Goal: Information Seeking & Learning: Compare options

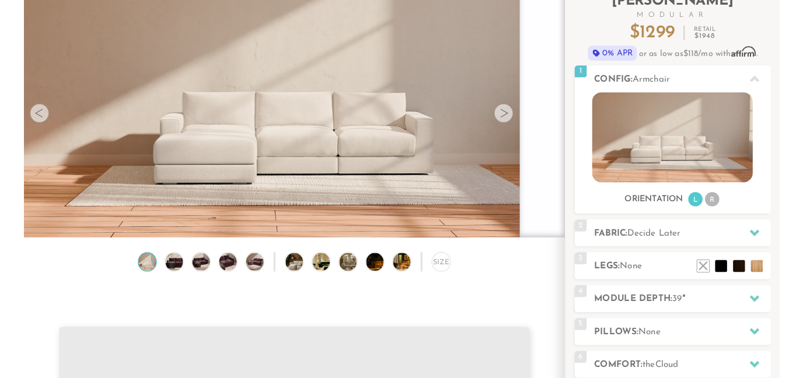
scroll to position [176, 0]
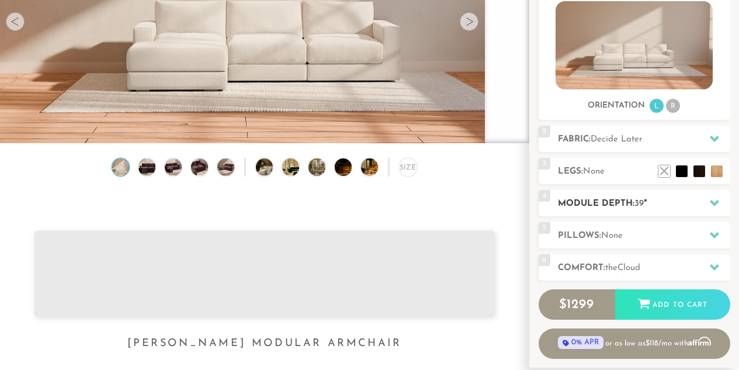
click at [583, 198] on h2 "Module Depth: 39 "" at bounding box center [644, 203] width 172 height 13
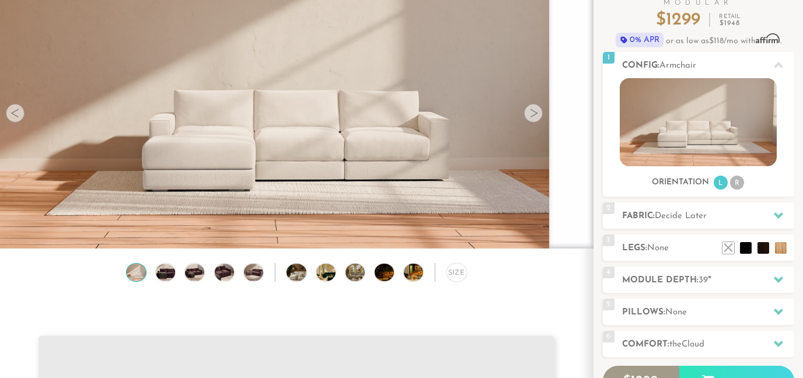
scroll to position [0, 0]
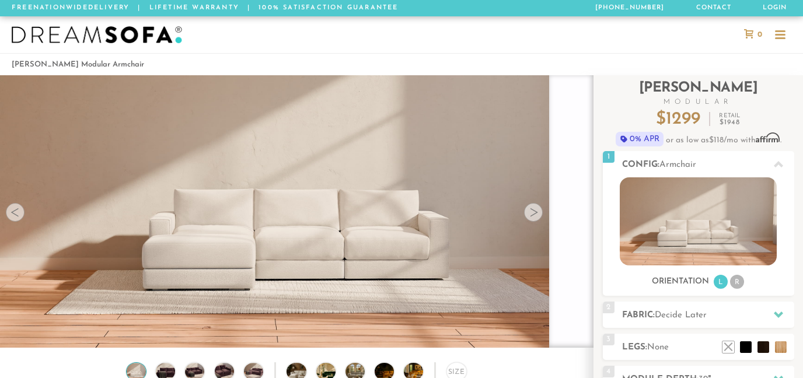
click at [738, 33] on div at bounding box center [780, 35] width 11 height 11
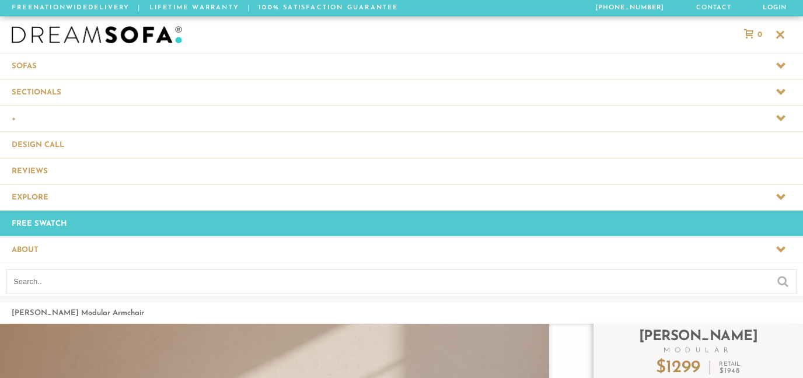
click at [185, 290] on input "text" at bounding box center [402, 282] width 792 height 24
type input "landon modular sectional"
click at [738, 274] on input "submit" at bounding box center [783, 281] width 11 height 14
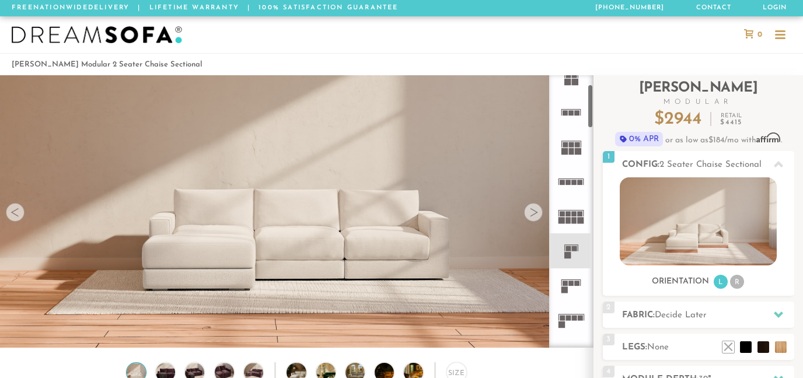
scroll to position [55, 0]
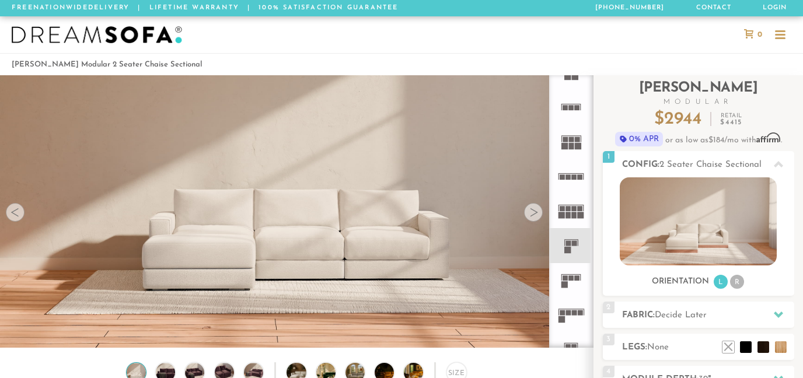
click at [576, 147] on rect at bounding box center [578, 146] width 6 height 6
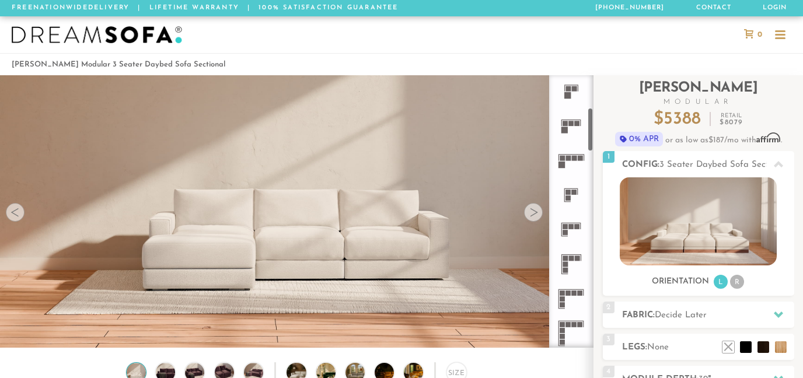
scroll to position [211, 0]
click at [572, 263] on icon at bounding box center [571, 263] width 34 height 34
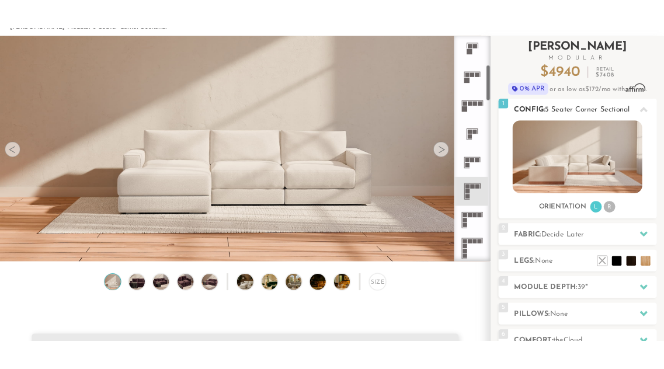
scroll to position [82, 0]
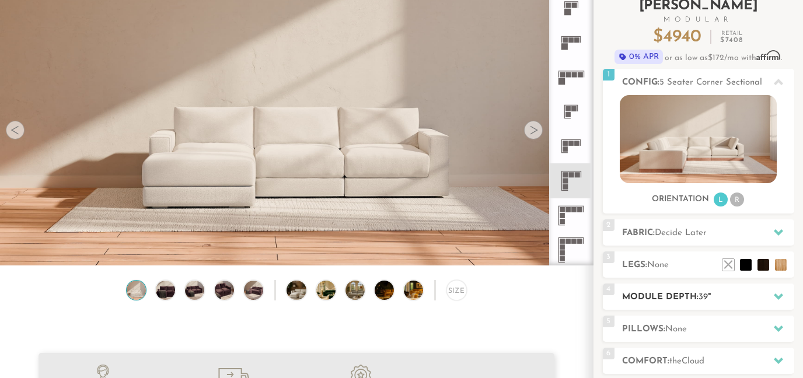
click at [682, 291] on h2 "Module Depth: 39 "" at bounding box center [708, 297] width 172 height 13
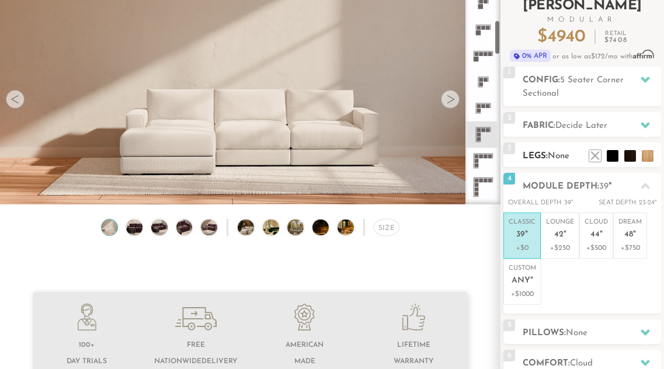
scroll to position [1, 1]
click at [381, 227] on div "Size" at bounding box center [387, 228] width 26 height 18
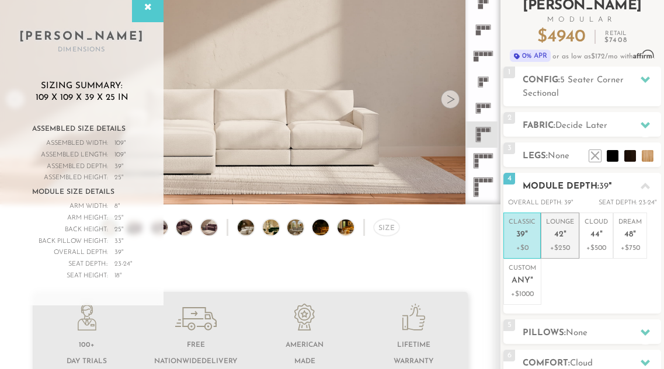
click at [559, 234] on span "42" at bounding box center [558, 235] width 9 height 10
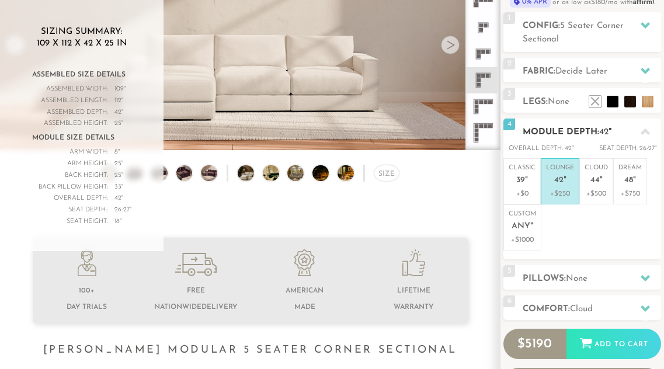
scroll to position [141, 0]
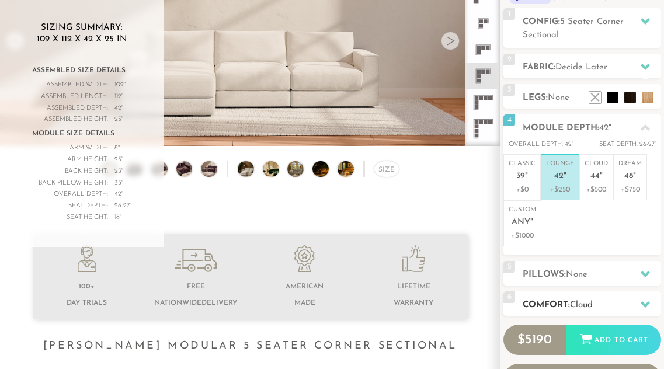
click at [559, 302] on h2 "Comfort: the Cloud" at bounding box center [592, 304] width 138 height 13
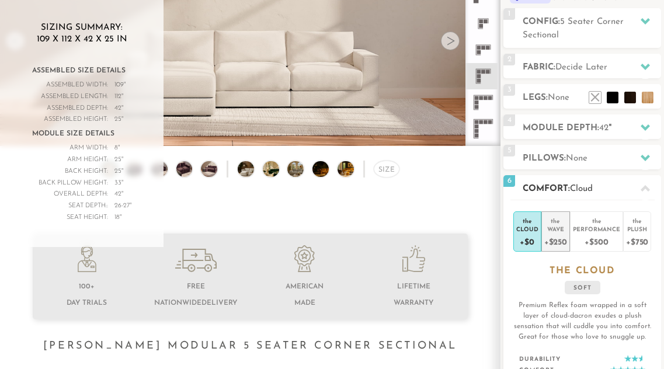
click at [554, 242] on div "+$250" at bounding box center [555, 241] width 23 height 17
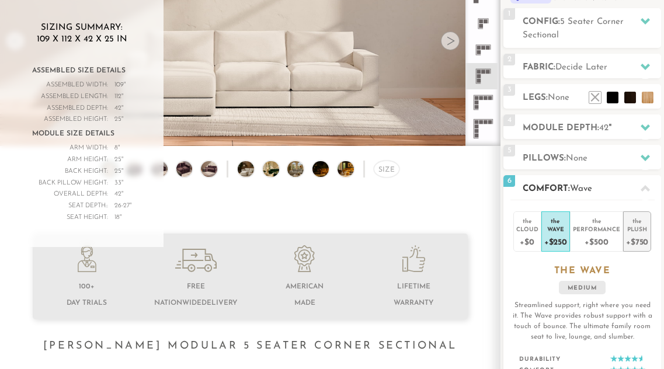
click at [635, 231] on div "Plush" at bounding box center [637, 229] width 22 height 8
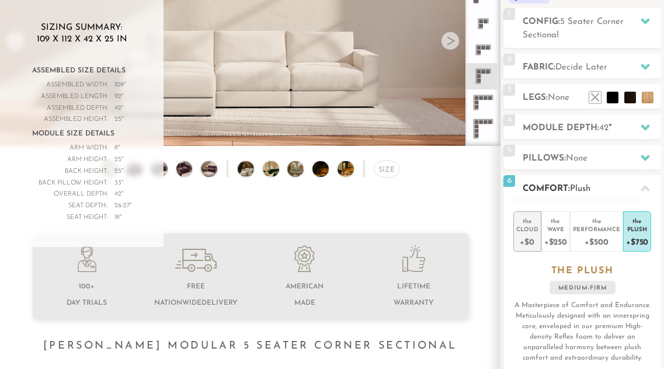
click at [526, 230] on div "Cloud" at bounding box center [527, 229] width 22 height 8
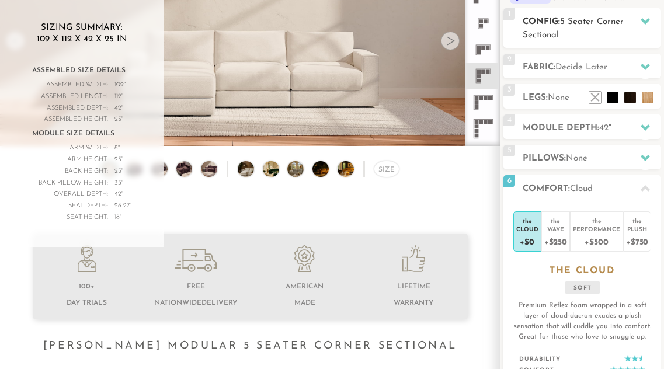
scroll to position [42, 0]
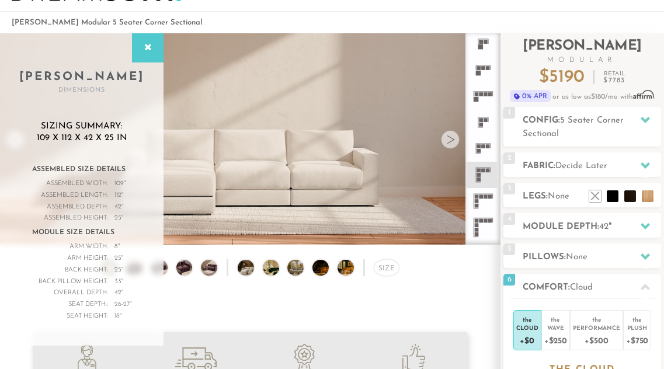
click at [482, 144] on rect at bounding box center [483, 146] width 4 height 4
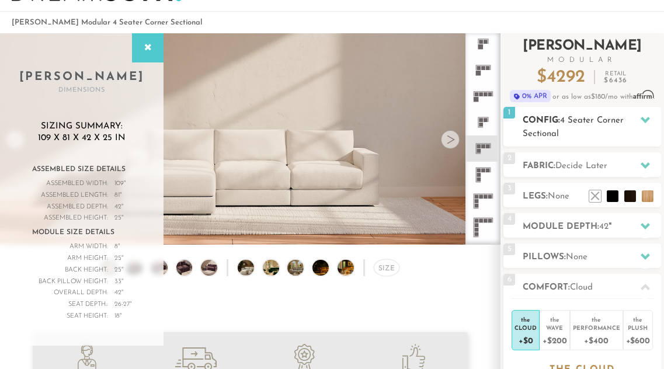
click at [610, 132] on h2 "Config: 4 Seater Corner Sectional" at bounding box center [592, 127] width 138 height 27
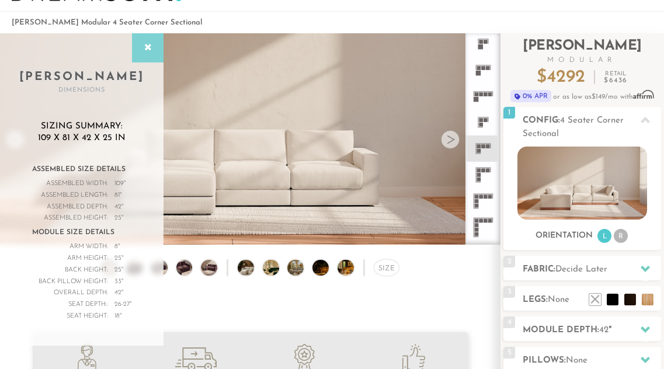
click at [147, 50] on icon at bounding box center [147, 47] width 13 height 9
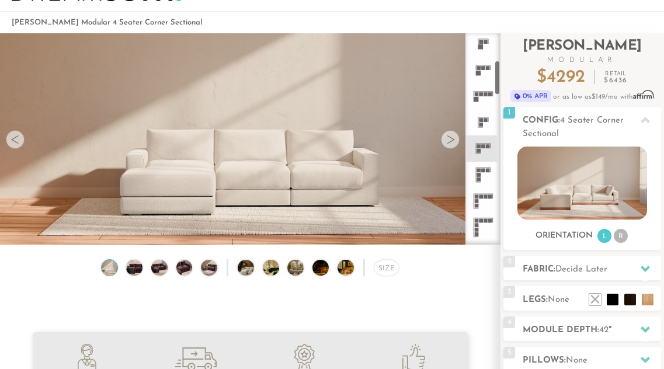
click at [482, 178] on icon at bounding box center [483, 175] width 26 height 26
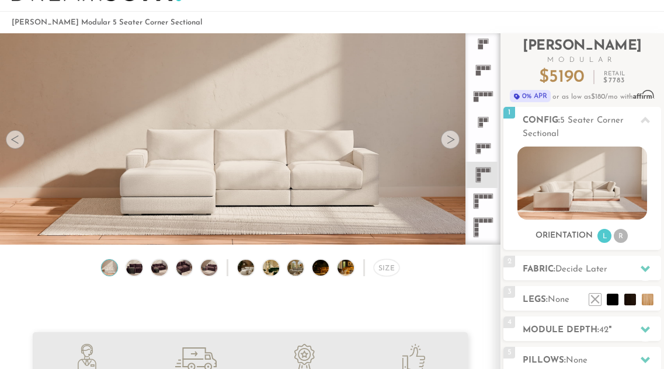
click at [482, 145] on rect at bounding box center [483, 146] width 4 height 4
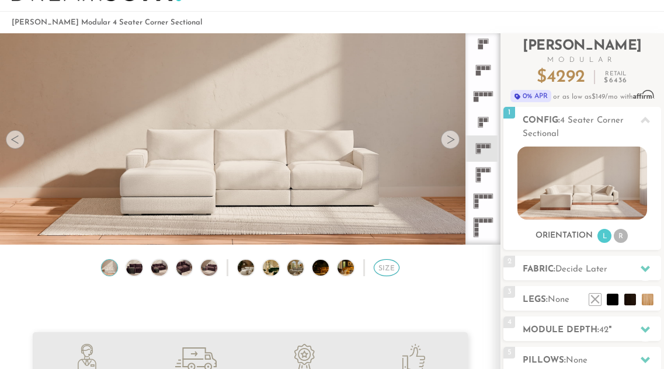
click at [387, 269] on div "Size" at bounding box center [387, 268] width 26 height 18
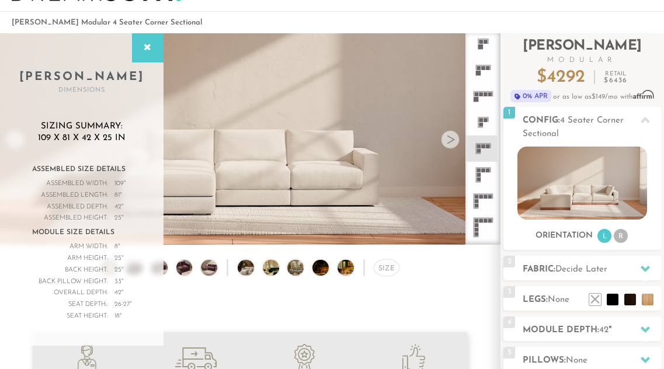
click at [415, 263] on div "Size" at bounding box center [250, 270] width 500 height 23
click at [149, 48] on icon at bounding box center [147, 47] width 13 height 9
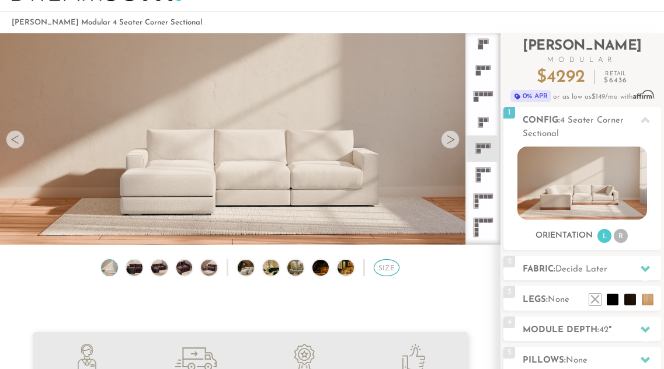
click at [386, 269] on div "Size" at bounding box center [387, 268] width 26 height 18
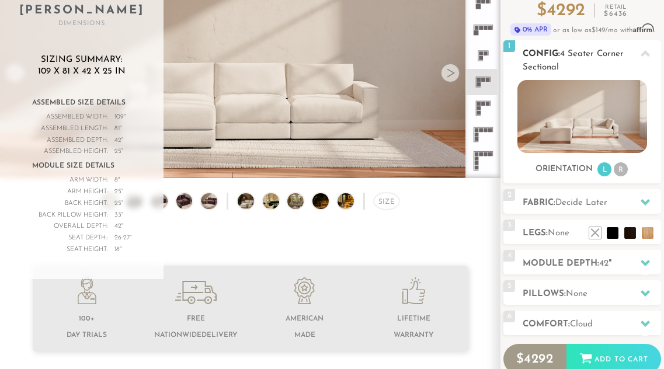
scroll to position [112, 0]
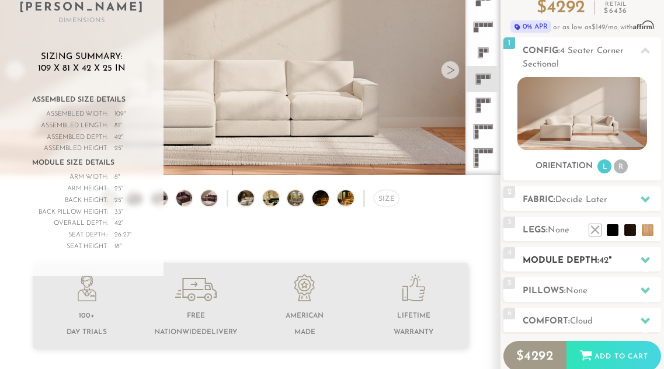
click at [577, 262] on h2 "Module Depth: 42 "" at bounding box center [592, 260] width 138 height 13
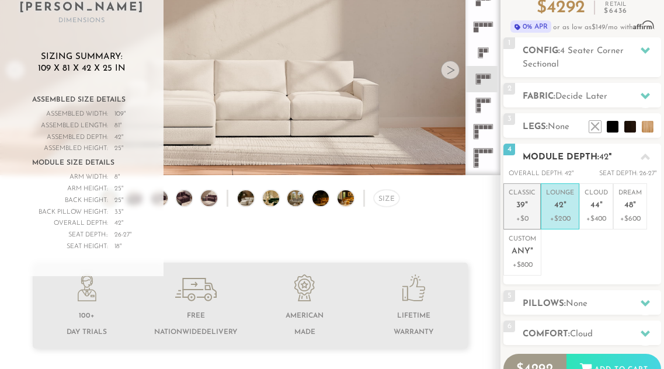
click at [521, 209] on span "39" at bounding box center [520, 206] width 9 height 10
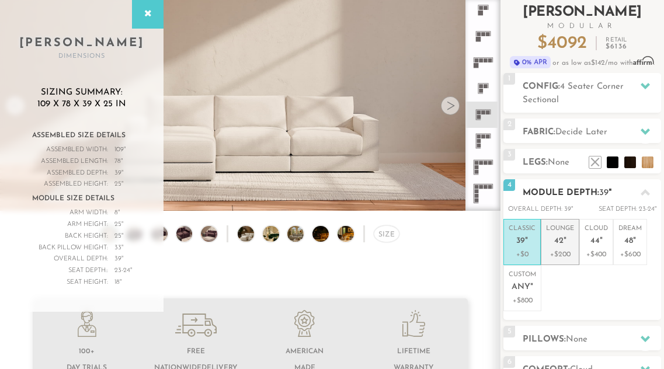
scroll to position [75, 0]
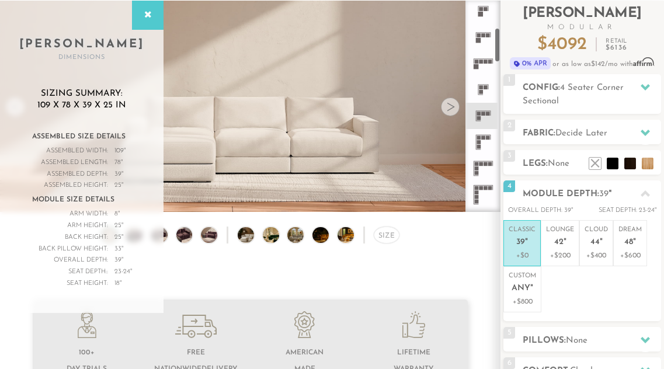
click at [483, 139] on rect at bounding box center [483, 137] width 4 height 4
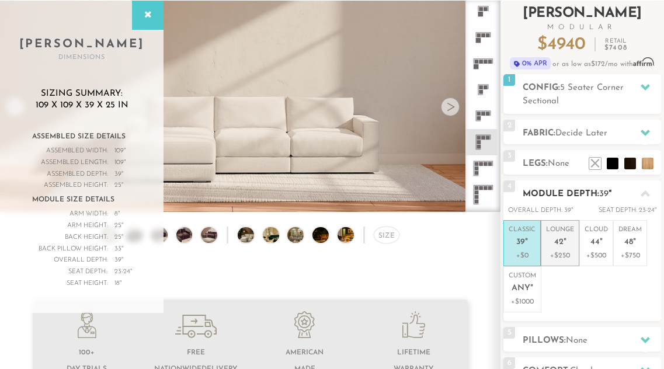
click at [559, 234] on p "Lounge 42 "" at bounding box center [560, 237] width 28 height 25
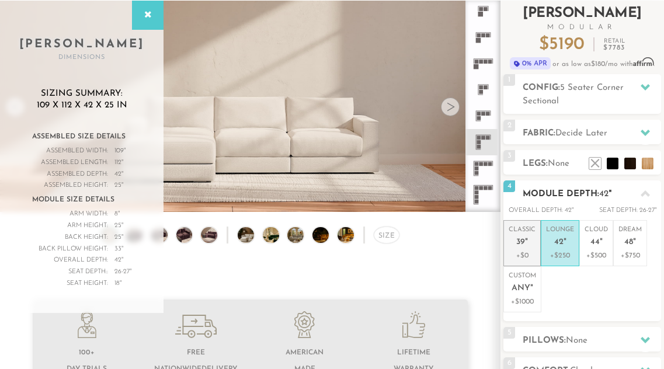
click at [517, 235] on p "Classic 39 "" at bounding box center [522, 237] width 27 height 25
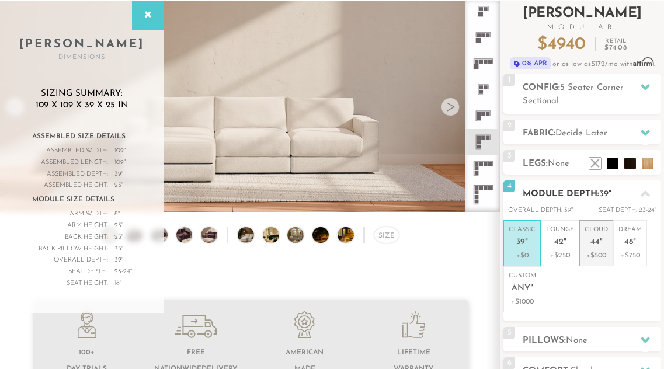
click at [595, 239] on span "44" at bounding box center [594, 243] width 9 height 10
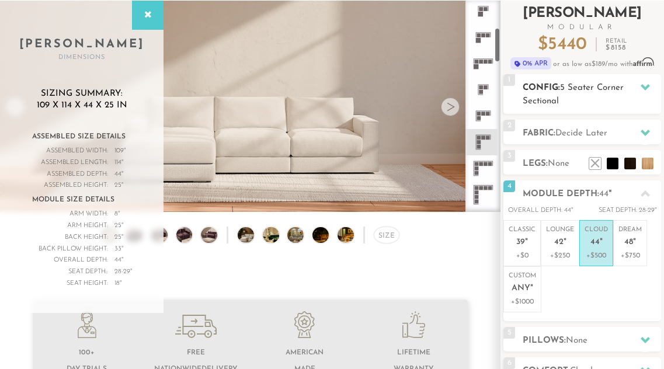
click at [588, 101] on h2 "Config: 5 Seater Corner Sectional" at bounding box center [592, 94] width 138 height 27
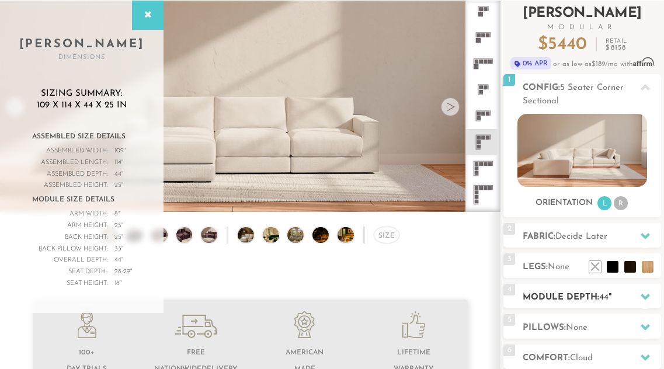
click at [581, 299] on h2 "Module Depth: 44 "" at bounding box center [592, 297] width 138 height 13
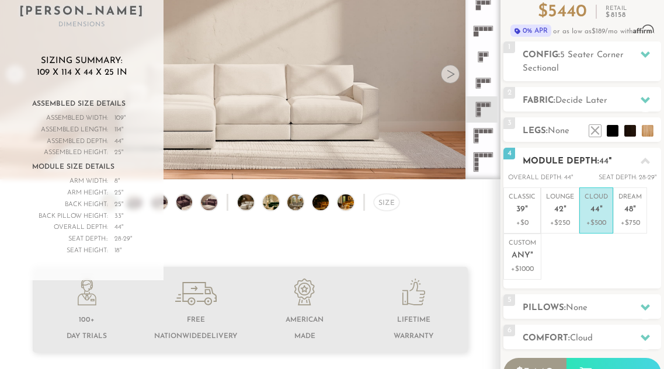
scroll to position [108, 0]
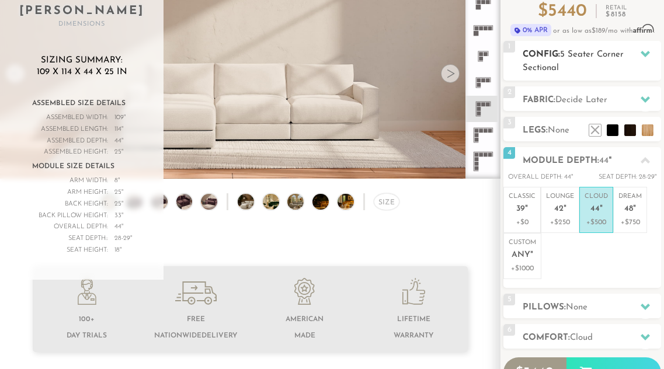
click at [594, 68] on h2 "Config: 5 Seater Corner Sectional" at bounding box center [592, 61] width 138 height 27
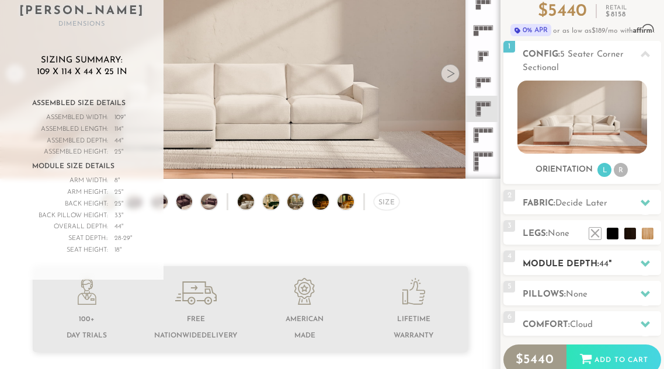
click at [576, 262] on h2 "Module Depth: 44 "" at bounding box center [592, 264] width 138 height 13
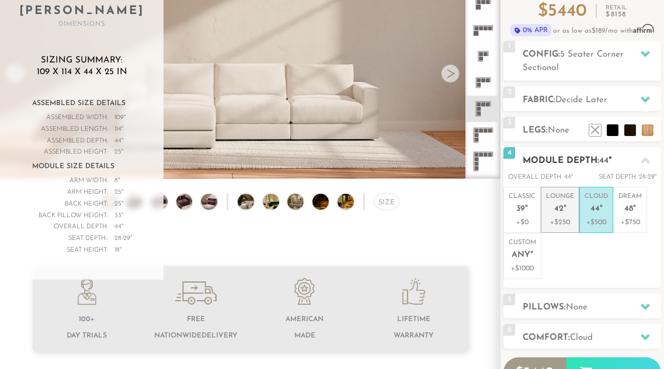
click at [562, 222] on p "+$250" at bounding box center [560, 222] width 28 height 11
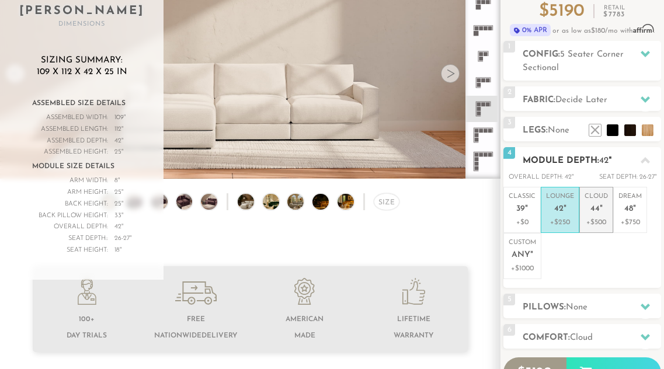
click at [593, 210] on span "44" at bounding box center [594, 209] width 9 height 10
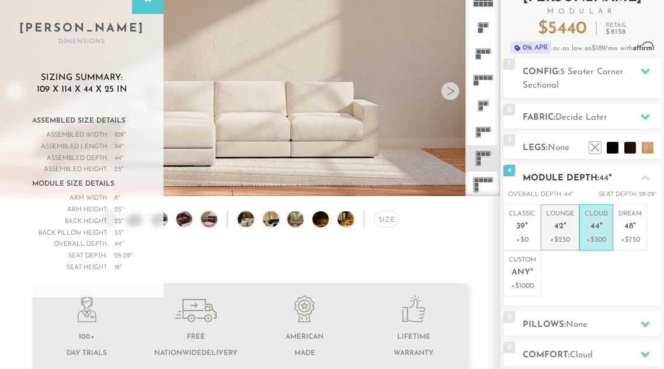
scroll to position [89, 0]
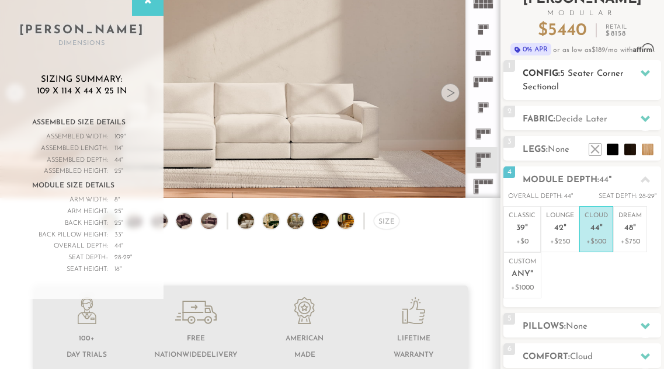
click at [579, 85] on h2 "Config: 5 Seater Corner Sectional" at bounding box center [592, 80] width 138 height 27
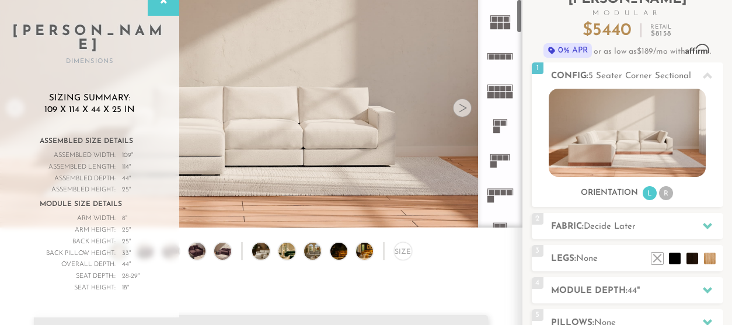
scroll to position [12483, 732]
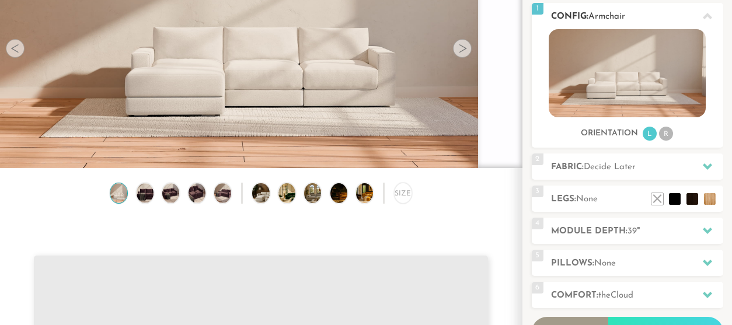
scroll to position [149, 0]
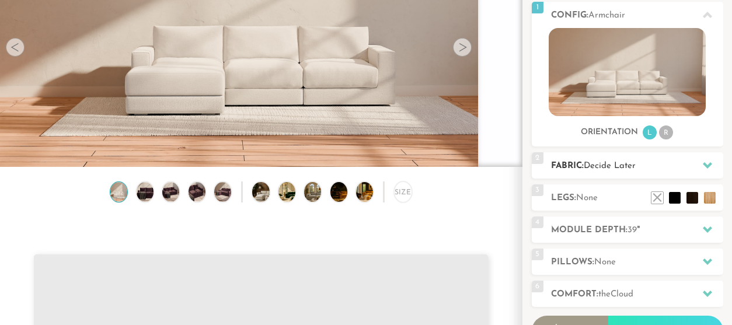
click at [596, 168] on span "Decide Later" at bounding box center [610, 166] width 52 height 9
click at [708, 166] on icon at bounding box center [707, 165] width 9 height 6
click at [710, 164] on icon at bounding box center [707, 165] width 9 height 6
